Goal: Find contact information: Obtain details needed to contact an individual or organization

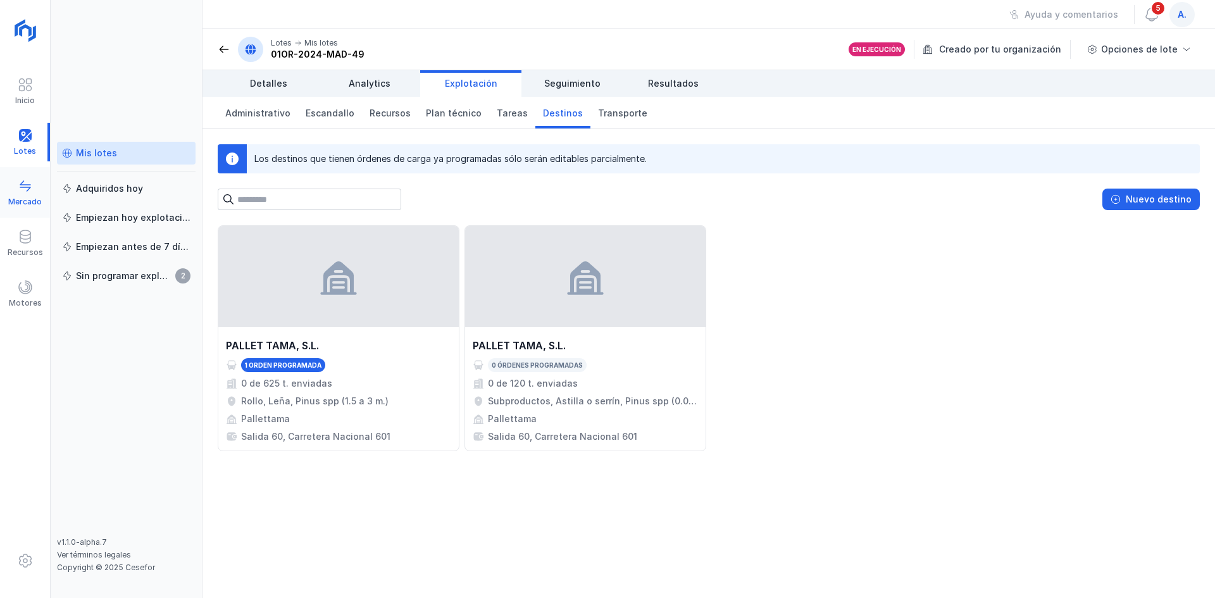
click at [25, 197] on div "Mercado" at bounding box center [25, 202] width 34 height 10
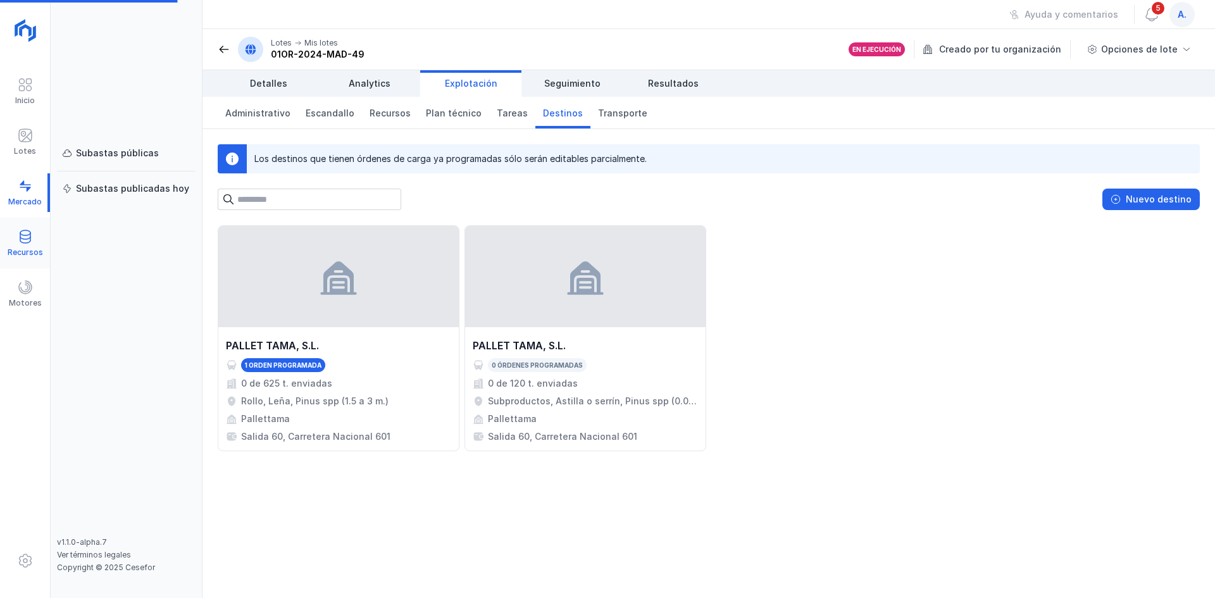
click at [30, 258] on div "Recursos" at bounding box center [25, 243] width 50 height 39
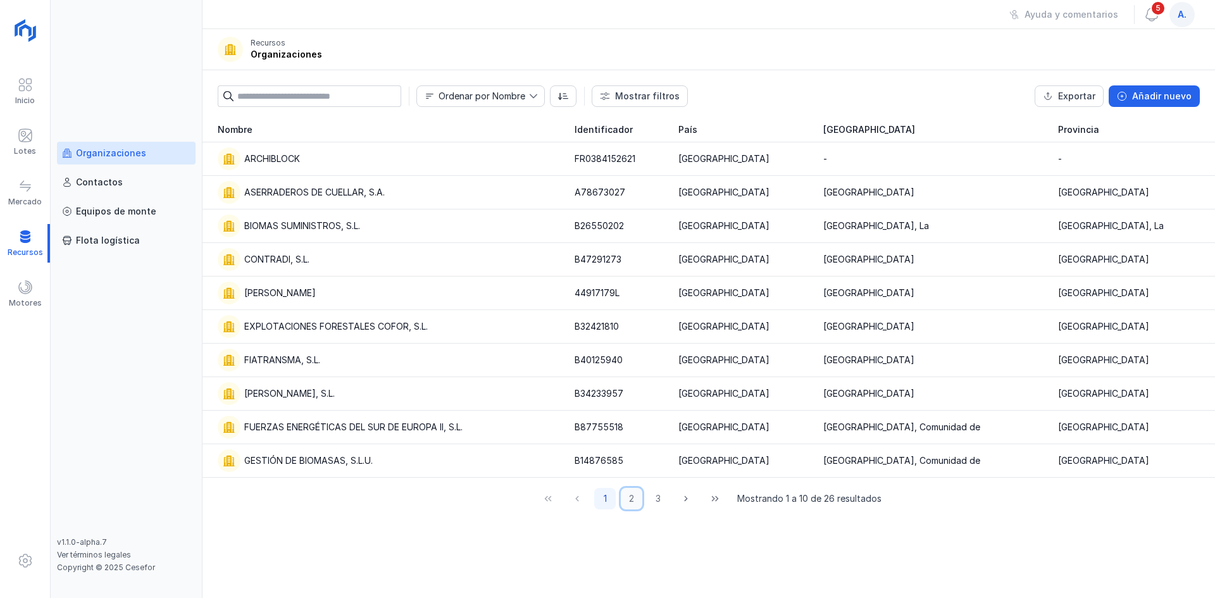
click at [629, 500] on button "2" at bounding box center [632, 499] width 22 height 22
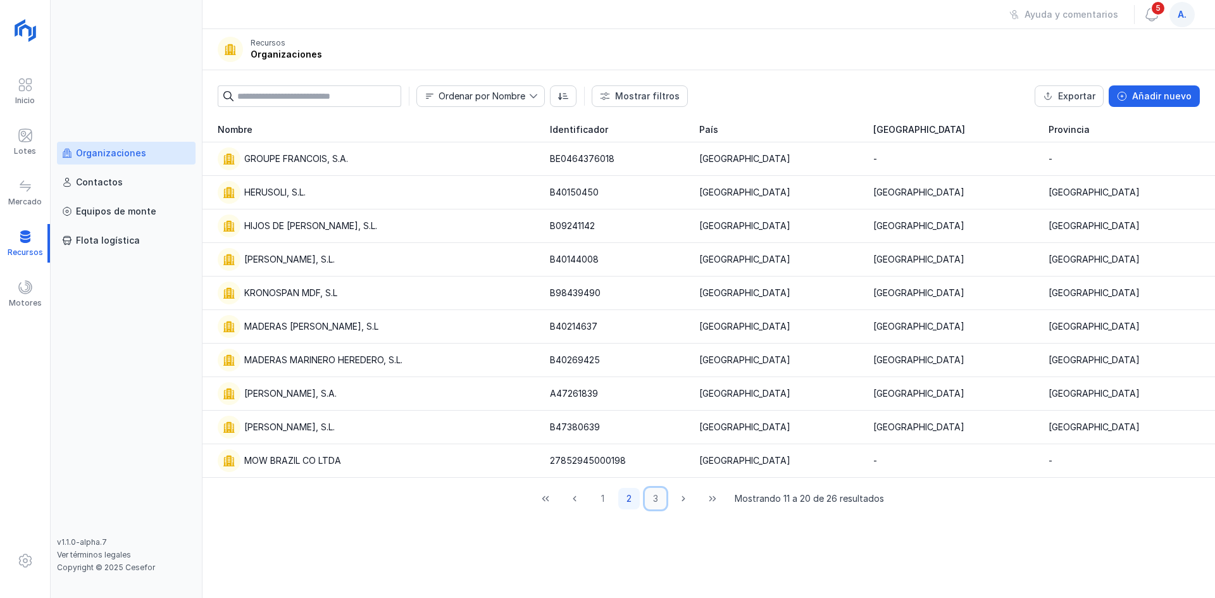
click at [655, 497] on button "3" at bounding box center [656, 499] width 22 height 22
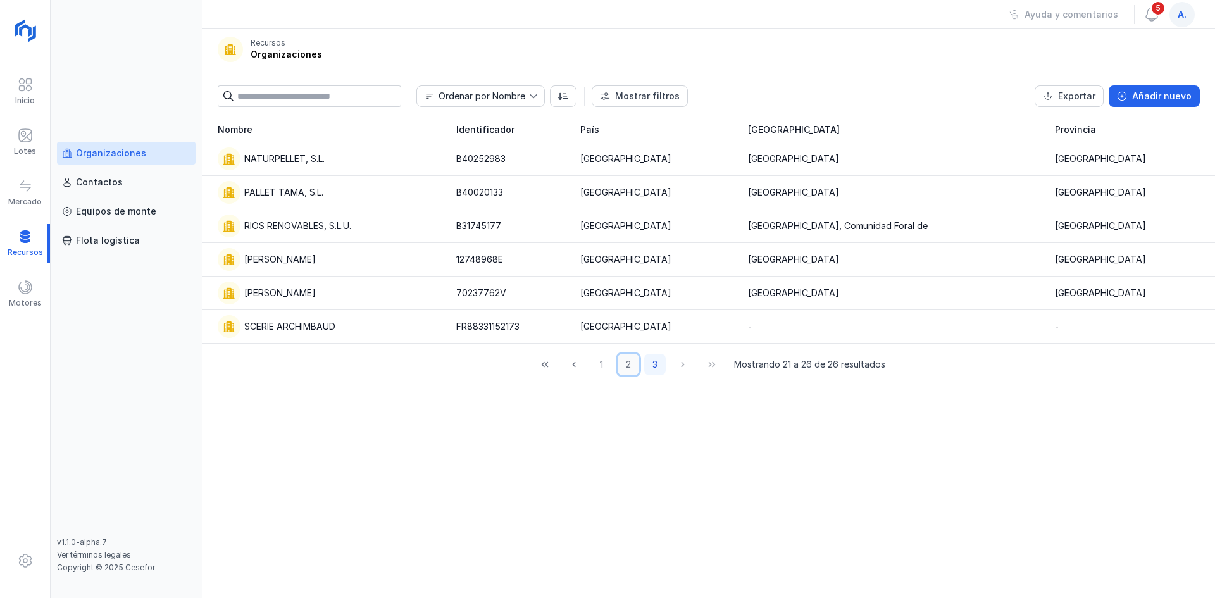
click at [632, 361] on button "2" at bounding box center [628, 365] width 22 height 22
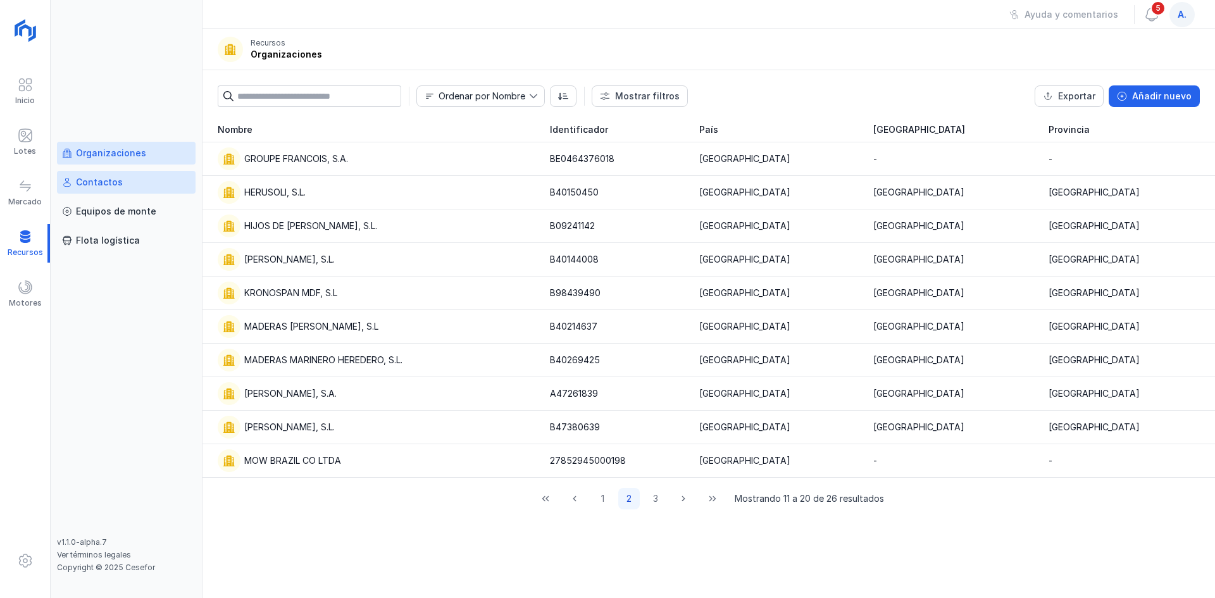
click at [98, 173] on link "Contactos" at bounding box center [126, 182] width 139 height 23
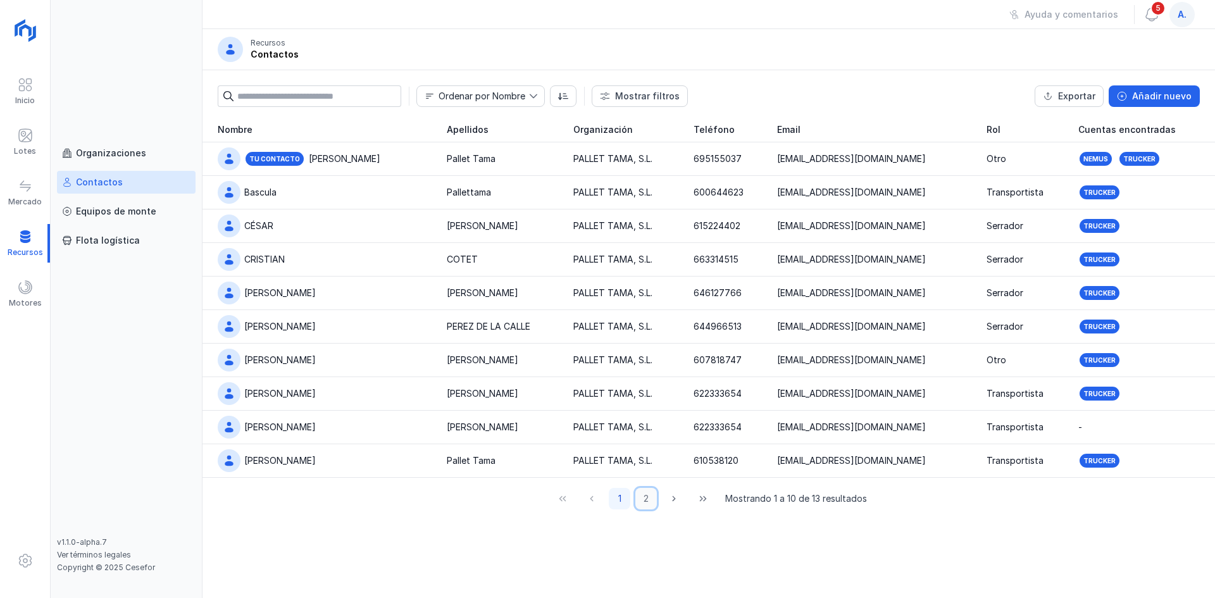
click at [650, 499] on button "2" at bounding box center [646, 499] width 22 height 22
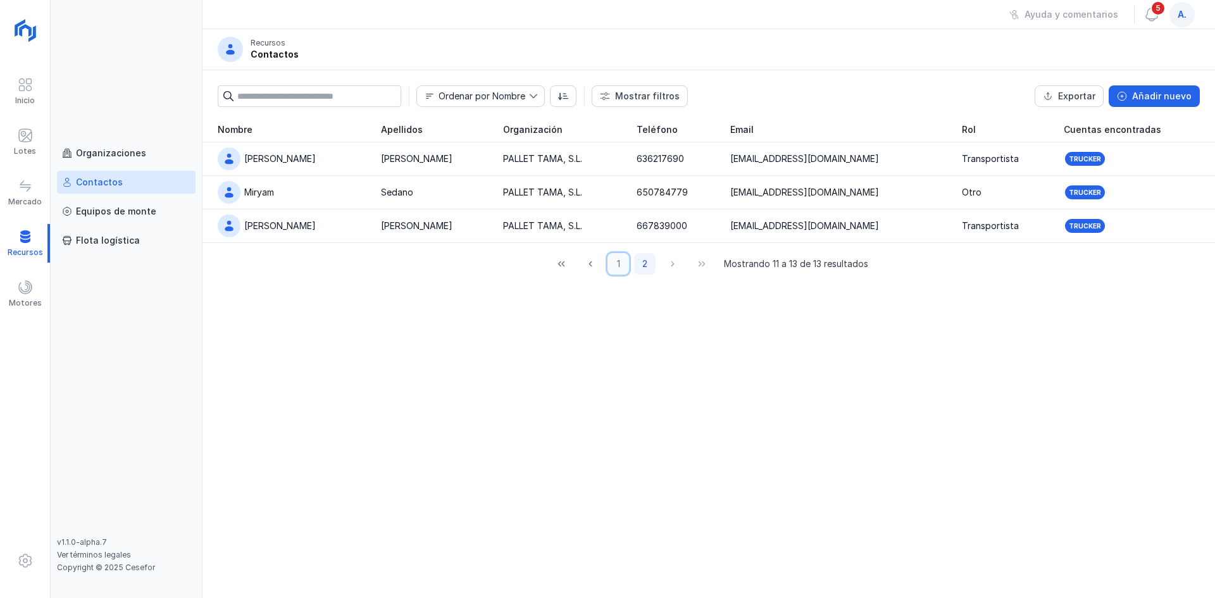
click at [615, 259] on button "1" at bounding box center [618, 264] width 22 height 22
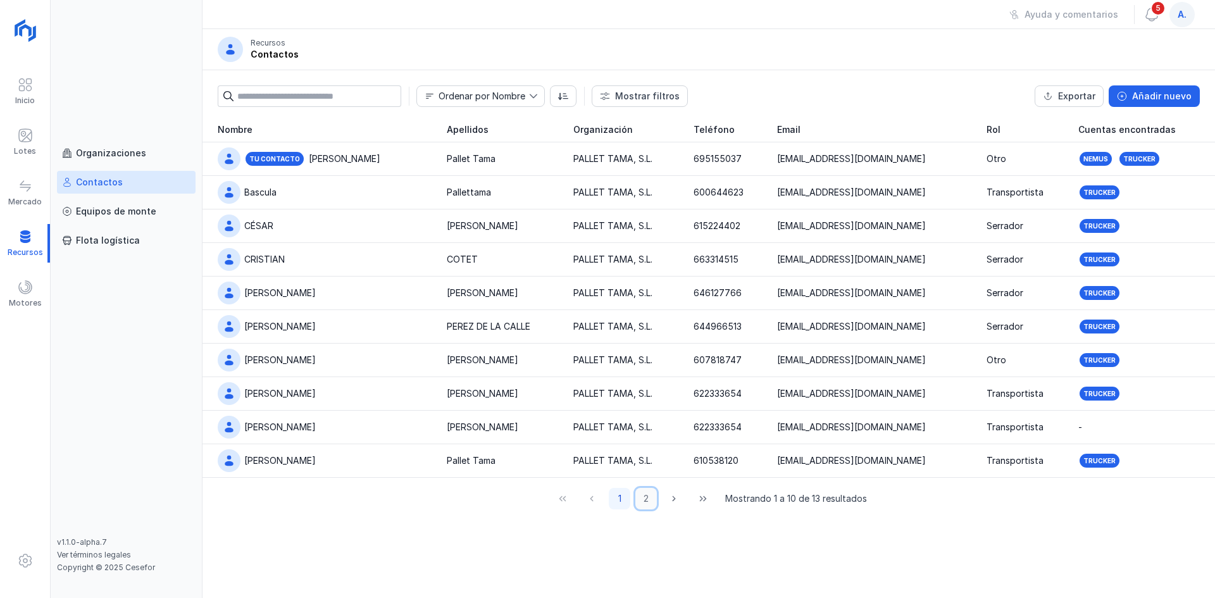
click at [646, 502] on button "2" at bounding box center [646, 499] width 22 height 22
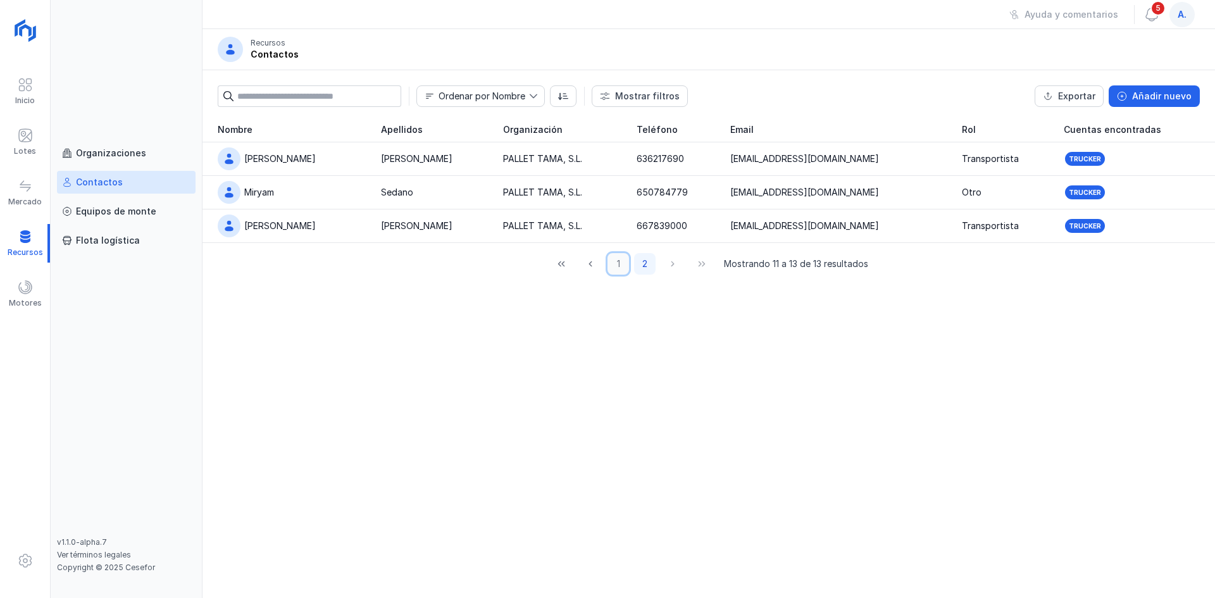
click at [619, 270] on button "1" at bounding box center [618, 264] width 22 height 22
